Goal: Unclear

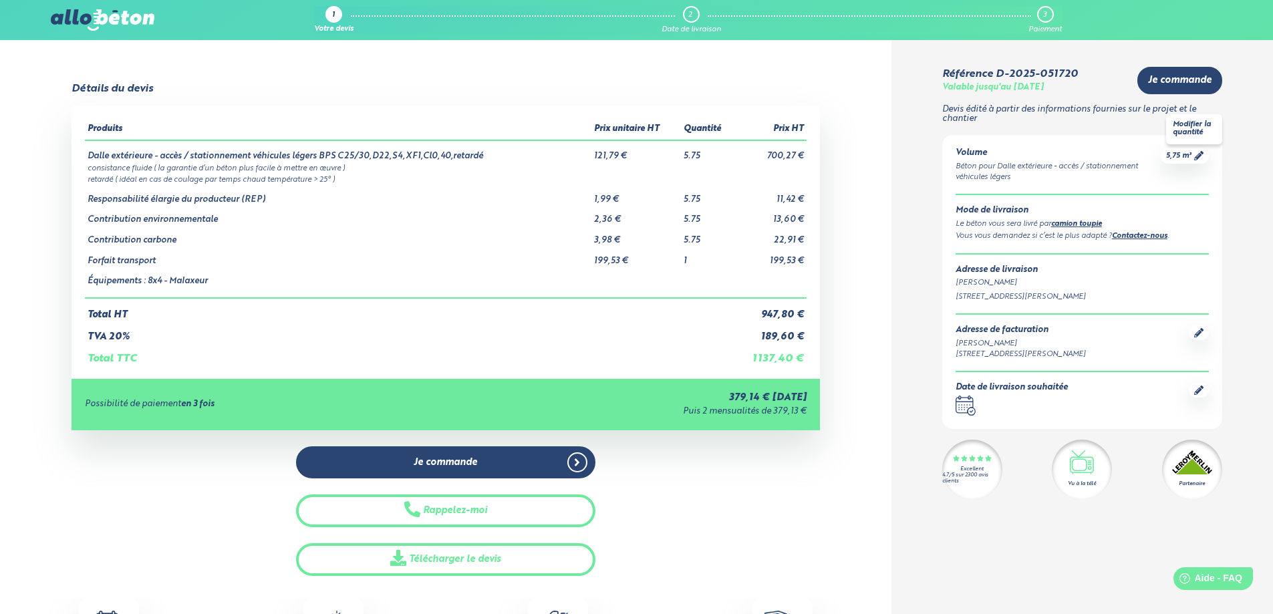
click at [1188, 162] on div "5,75 m³" at bounding box center [1184, 155] width 48 height 15
click at [333, 19] on div "1" at bounding box center [333, 15] width 3 height 9
click at [128, 30] on img at bounding box center [102, 19] width 103 height 21
